Goal: Task Accomplishment & Management: Complete application form

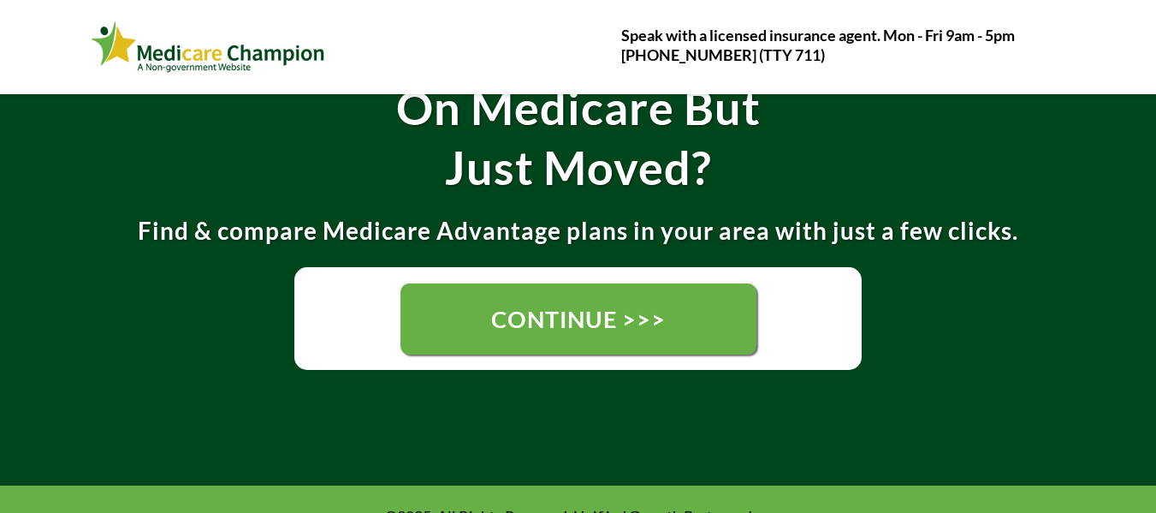
click at [560, 322] on span "CONTINUE >>>" at bounding box center [578, 319] width 175 height 28
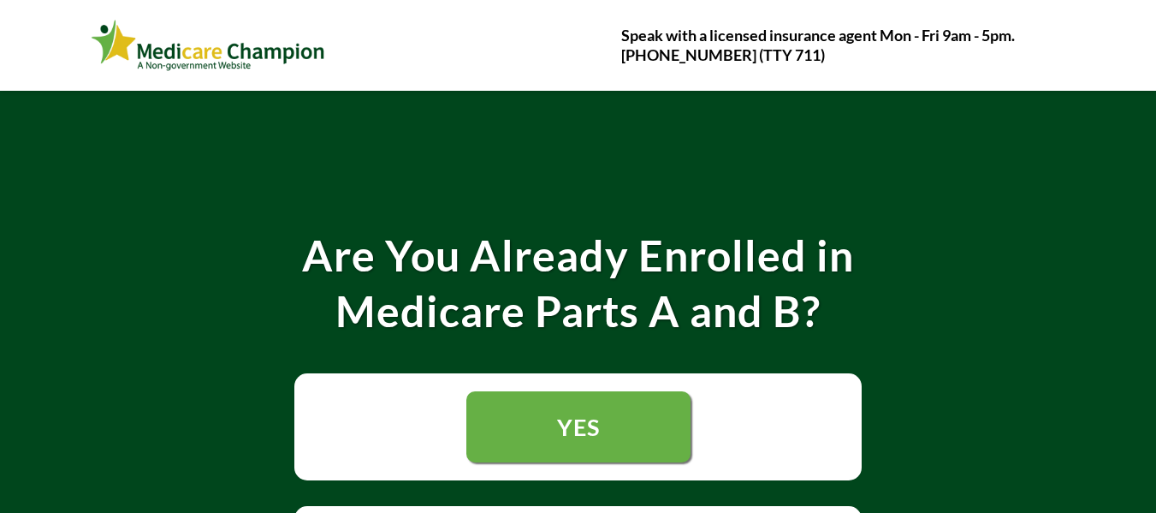
click at [576, 430] on span "YES" at bounding box center [578, 426] width 43 height 28
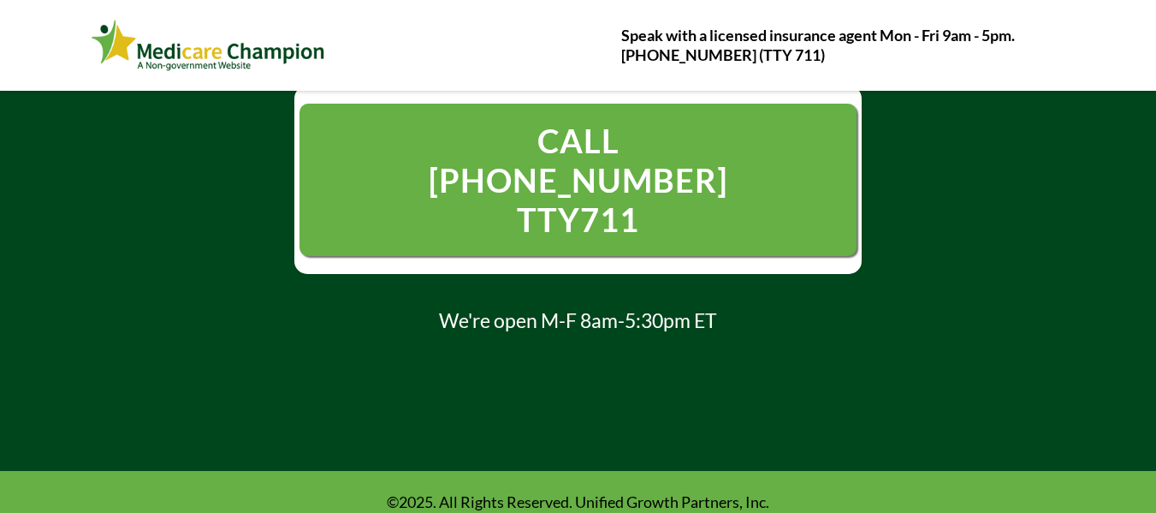
scroll to position [377, 0]
